Goal: Answer question/provide support: Share knowledge or assist other users

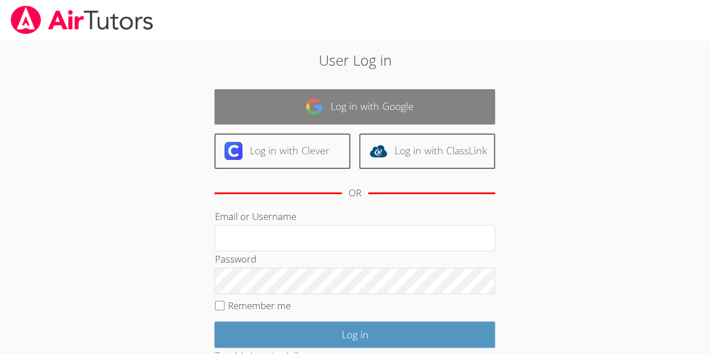
click at [326, 104] on link "Log in with Google" at bounding box center [354, 106] width 281 height 35
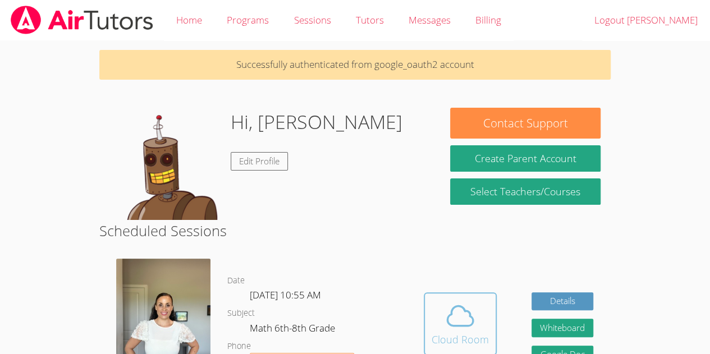
click at [460, 321] on icon at bounding box center [460, 315] width 31 height 31
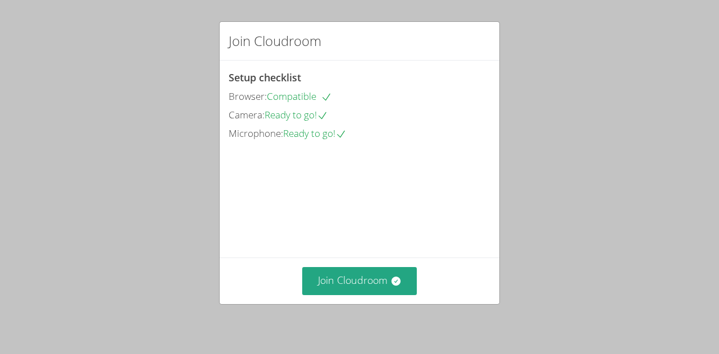
click at [366, 8] on div "Join Cloudroom Setup checklist Browser: Compatible Camera: Ready to go! Microph…" at bounding box center [359, 177] width 719 height 354
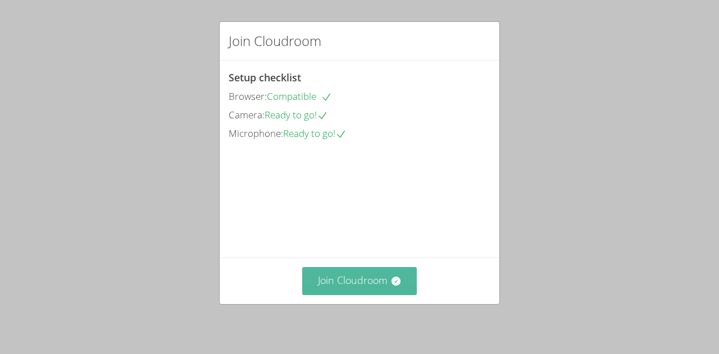
click at [362, 293] on button "Join Cloudroom" at bounding box center [359, 281] width 115 height 28
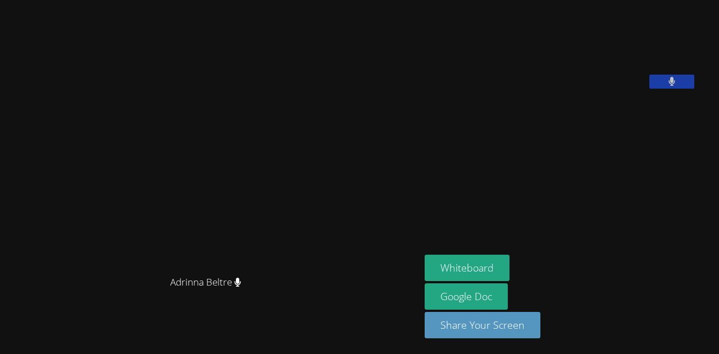
click at [649, 89] on button at bounding box center [671, 82] width 45 height 14
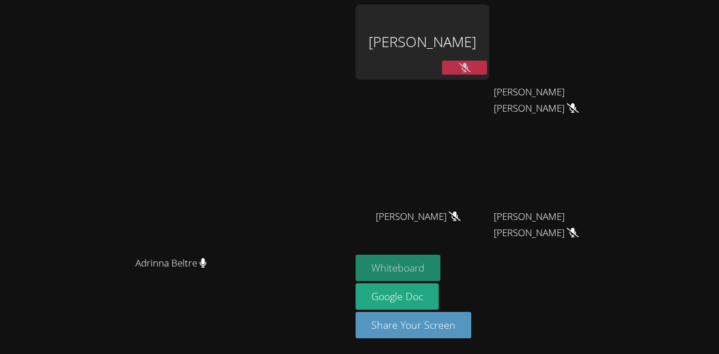
click at [440, 268] on button "Whiteboard" at bounding box center [397, 268] width 85 height 26
click at [470, 67] on icon at bounding box center [465, 68] width 12 height 10
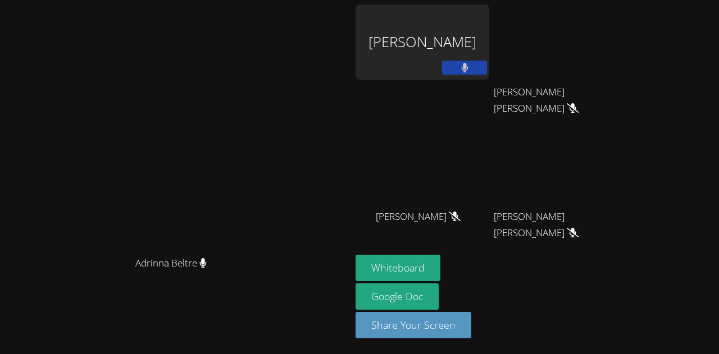
click at [468, 67] on icon at bounding box center [464, 68] width 7 height 10
click at [487, 68] on button at bounding box center [464, 68] width 45 height 14
click at [487, 69] on button at bounding box center [464, 68] width 45 height 14
click at [489, 11] on div "Samuel Figueroa Cabal" at bounding box center [422, 41] width 134 height 75
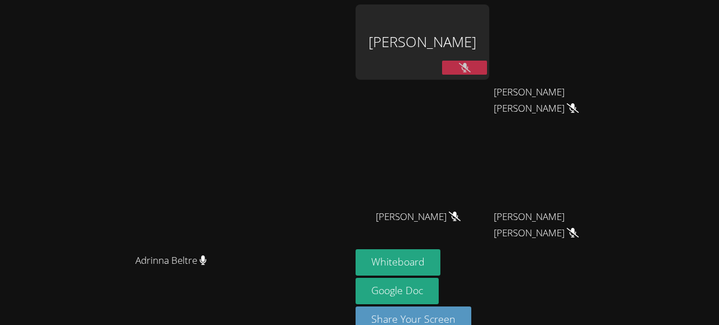
click at [489, 40] on div "Samuel Figueroa Cabal" at bounding box center [422, 41] width 134 height 75
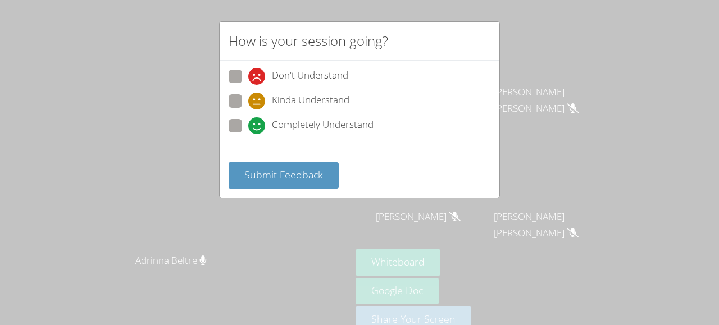
click at [248, 134] on span at bounding box center [248, 134] width 0 height 0
click at [248, 124] on input "Completely Understand" at bounding box center [253, 124] width 10 height 10
radio input "true"
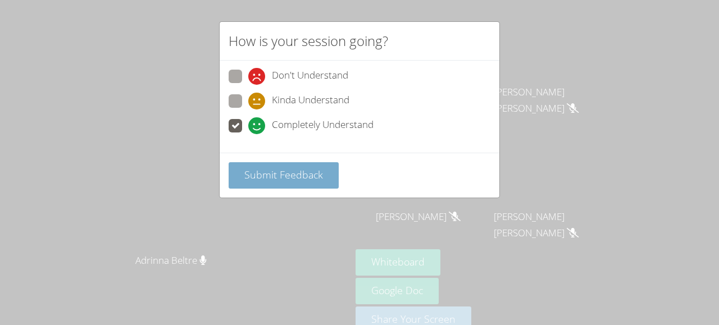
click at [277, 174] on span "Submit Feedback" at bounding box center [283, 174] width 79 height 13
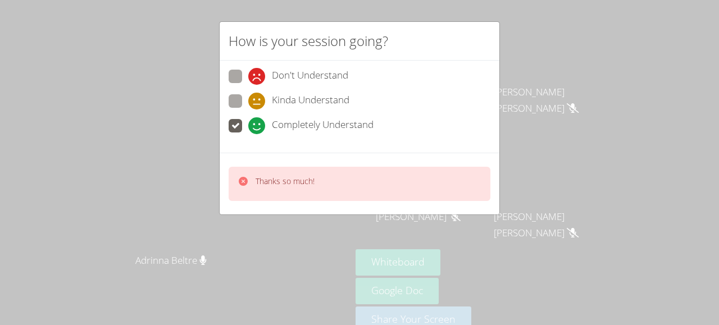
click at [122, 174] on div "How is your session going? Don't Understand Kinda Understand Completely Underst…" at bounding box center [359, 162] width 719 height 325
click at [193, 157] on div "How is your session going? Don't Understand Kinda Understand Completely Underst…" at bounding box center [359, 162] width 719 height 325
click at [171, 187] on video at bounding box center [176, 152] width 168 height 193
